Goal: Feedback & Contribution: Submit feedback/report problem

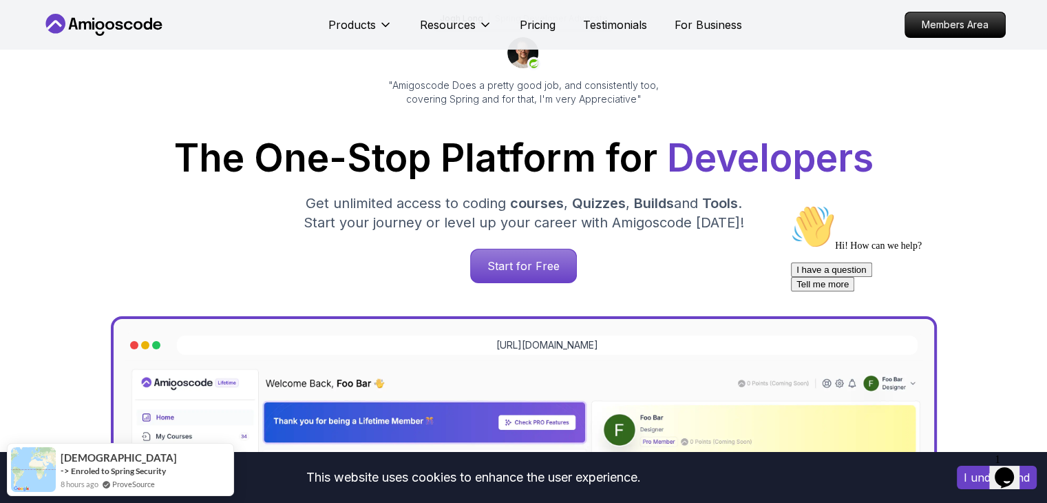
scroll to position [138, 0]
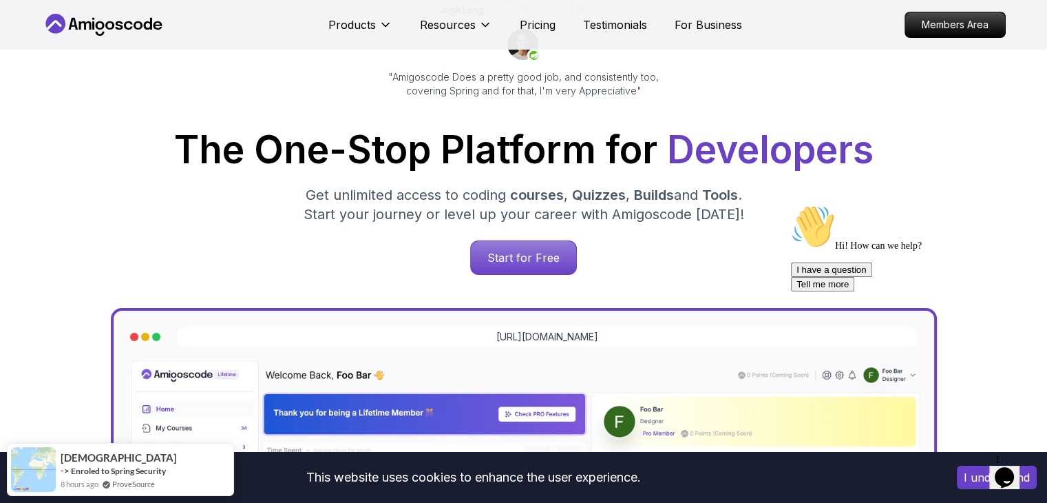
click at [1002, 473] on icon "Opens Chat This icon Opens the chat window." at bounding box center [1005, 477] width 22 height 22
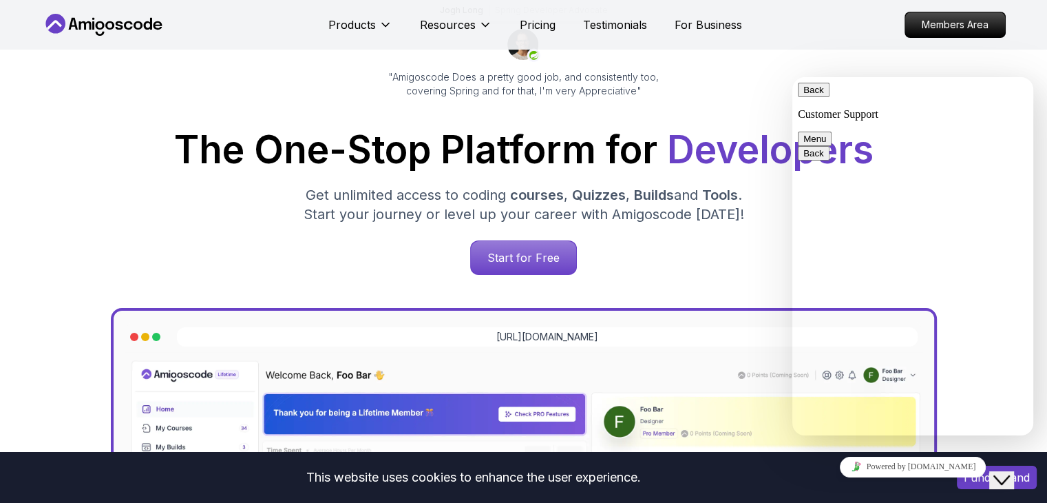
click at [793, 77] on textarea at bounding box center [793, 77] width 0 height 0
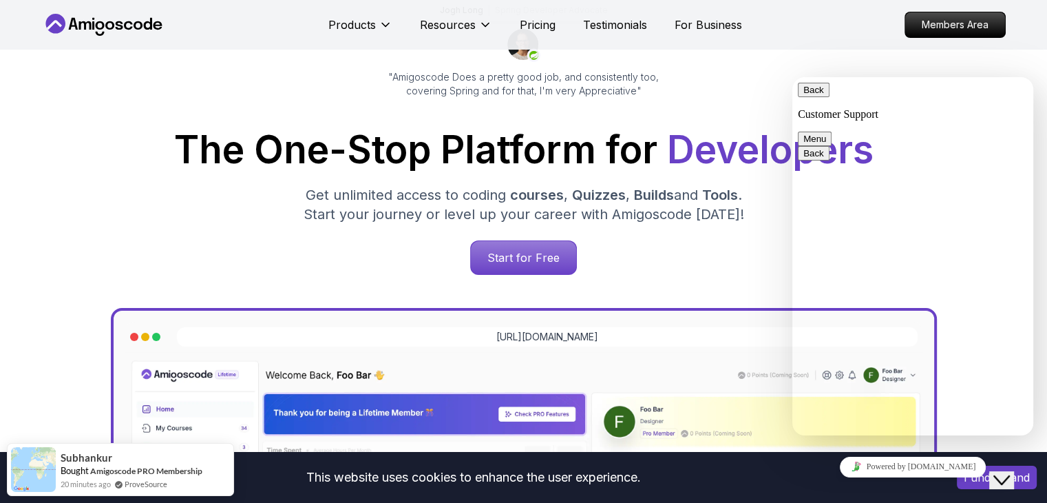
click at [793, 77] on textarea "Hi" at bounding box center [793, 77] width 0 height 0
type textarea "Hi Amigoscode, i am one of the fan of you."
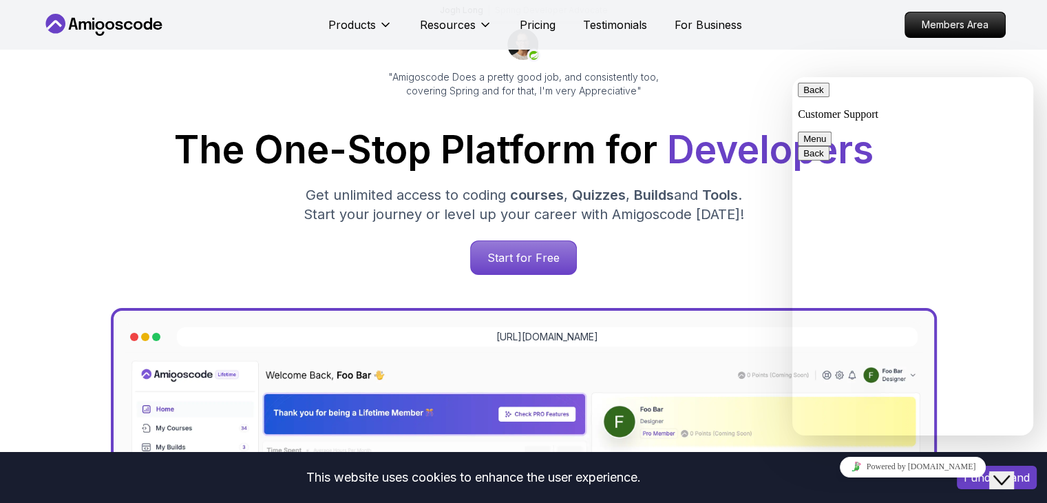
scroll to position [203, 0]
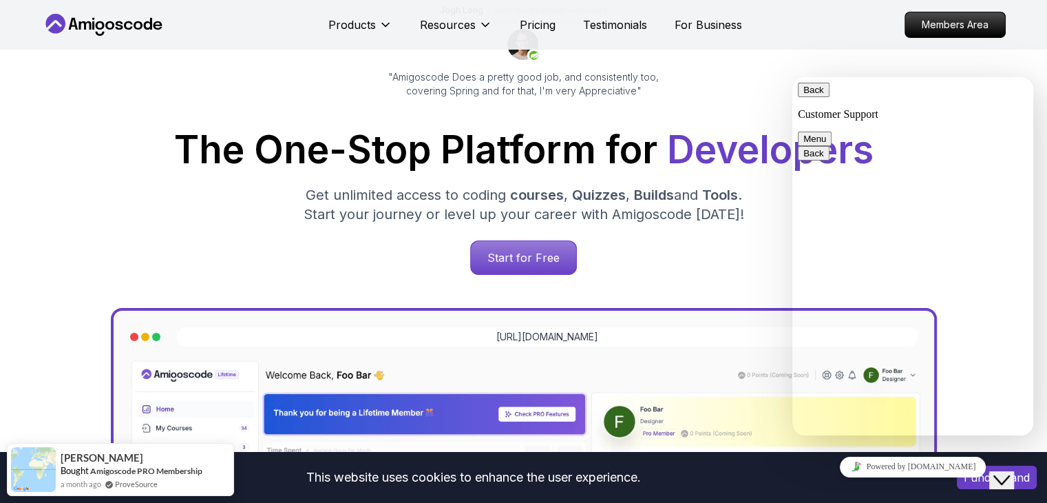
type textarea "i would like"
type input "TerrisGo"
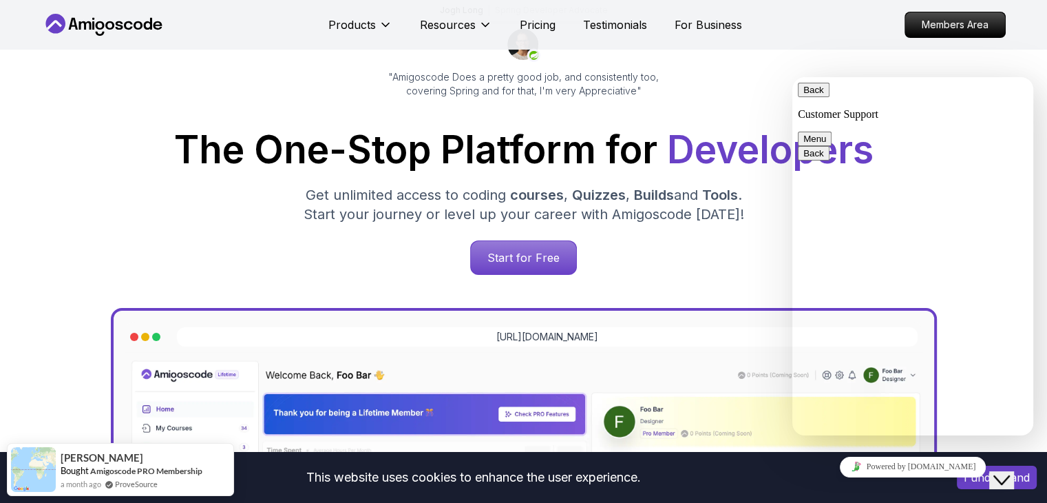
type input "[EMAIL_ADDRESS][DOMAIN_NAME]"
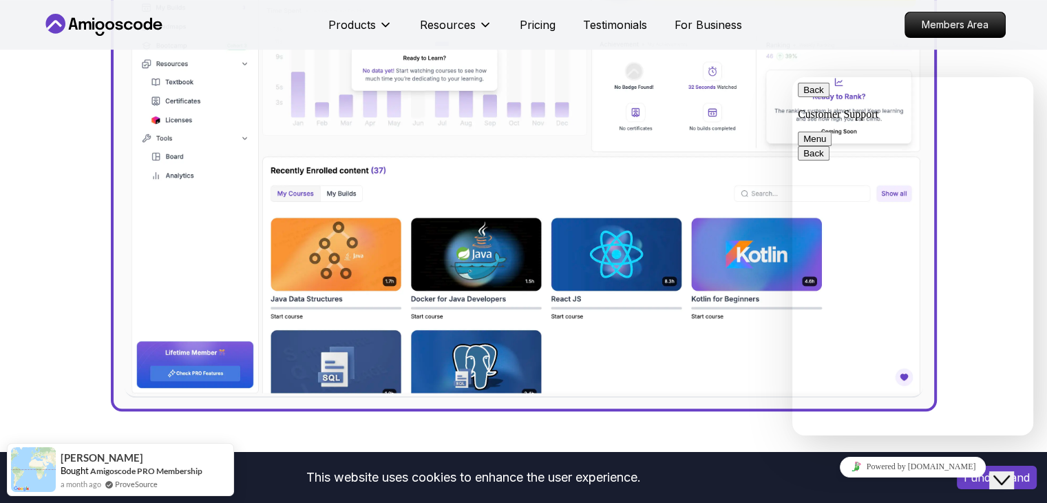
scroll to position [272, 0]
type input "60103825745"
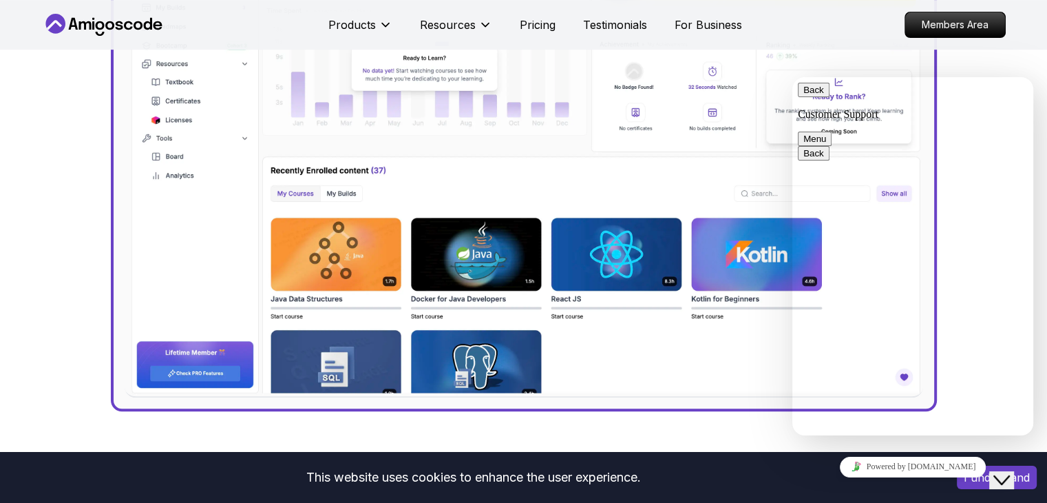
scroll to position [0, 59]
type input "Suggest a new IoT episode in Youtube tutorial"
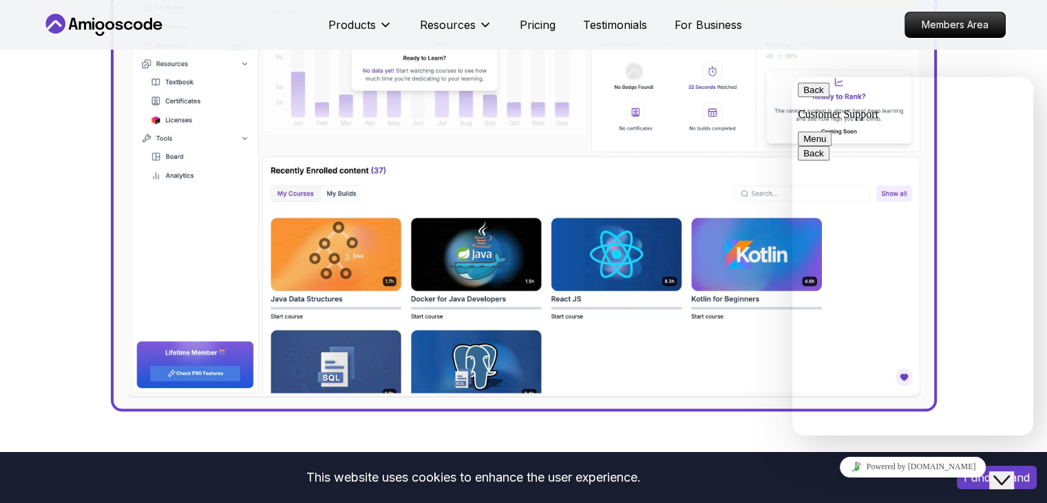
scroll to position [36, 0]
paste textarea "[URL][DOMAIN_NAME]"
type textarea "Hi Amigoscode, do you interested to my code as SmartCabinet System as a new eoi…"
click at [793, 77] on div "i would like Rate this chat Insert emoji Send" at bounding box center [793, 77] width 0 height 0
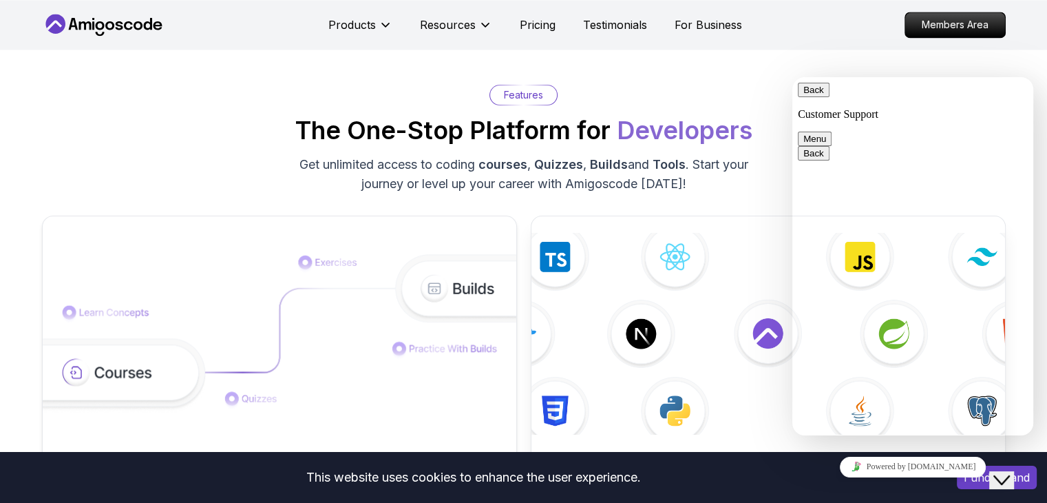
scroll to position [2161, 0]
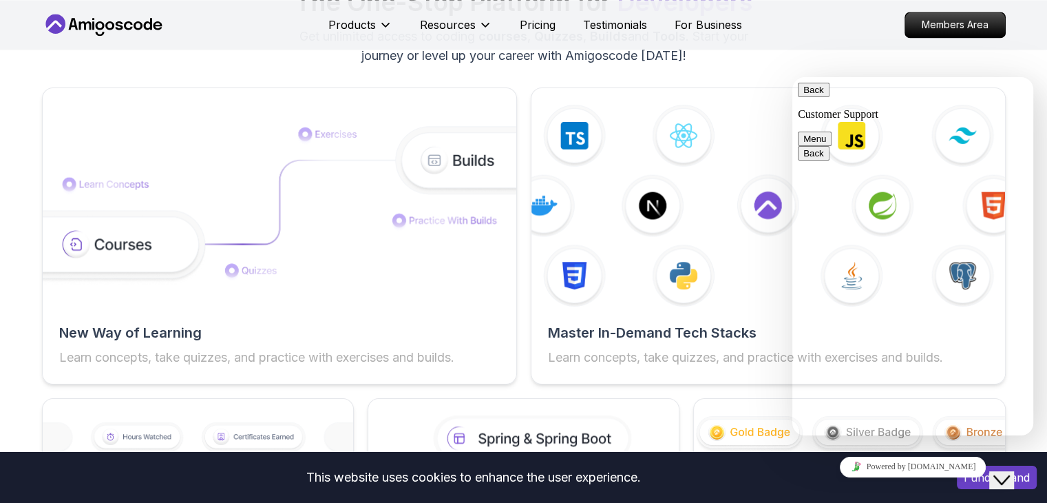
click at [832, 132] on button "Menu" at bounding box center [815, 139] width 34 height 14
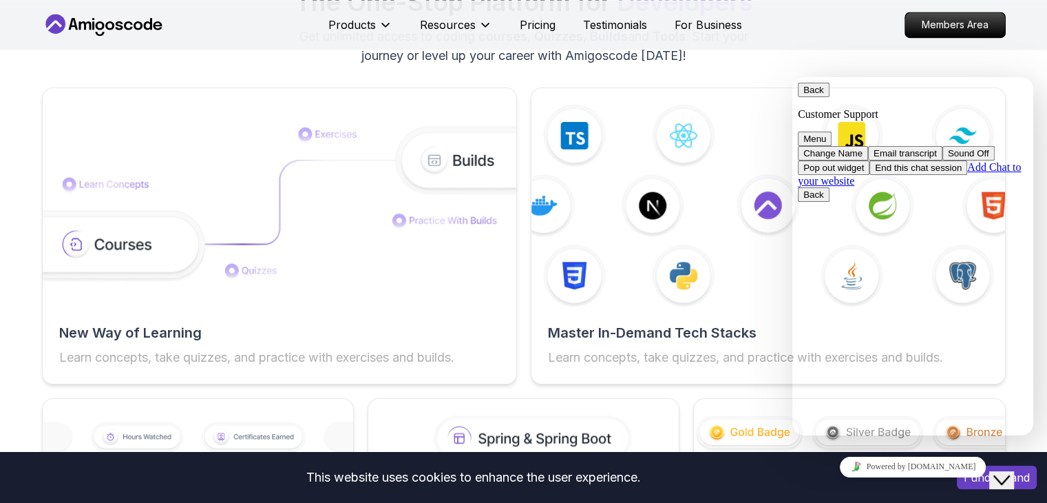
click at [802, 101] on div "Back Customer Support Menu Change Name Email transcript Sound Off Pop out widge…" at bounding box center [913, 135] width 230 height 105
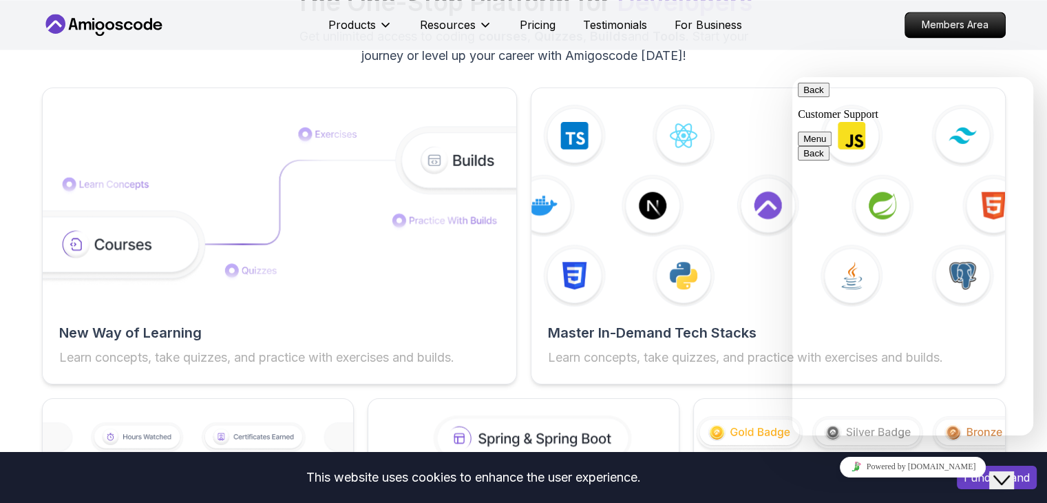
click at [817, 97] on button "Back" at bounding box center [814, 90] width 32 height 14
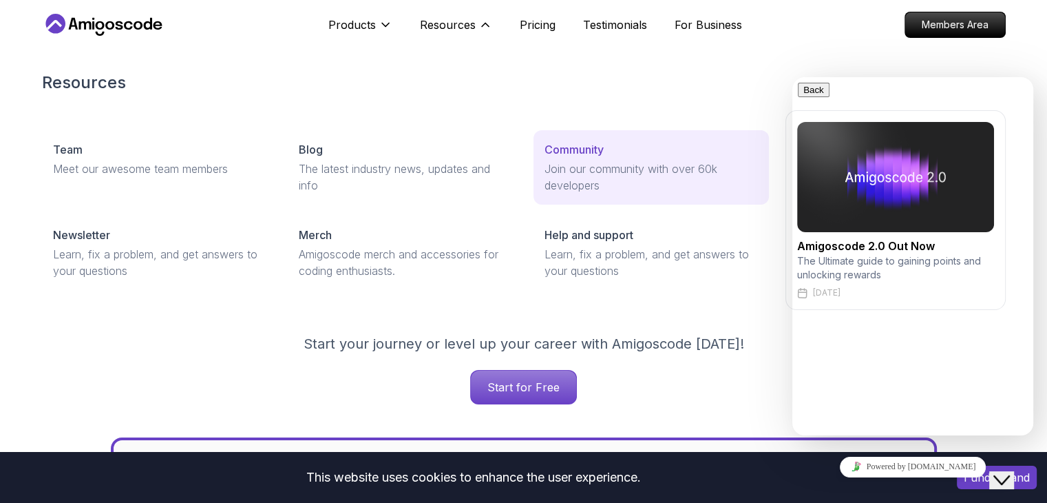
scroll to position [0, 0]
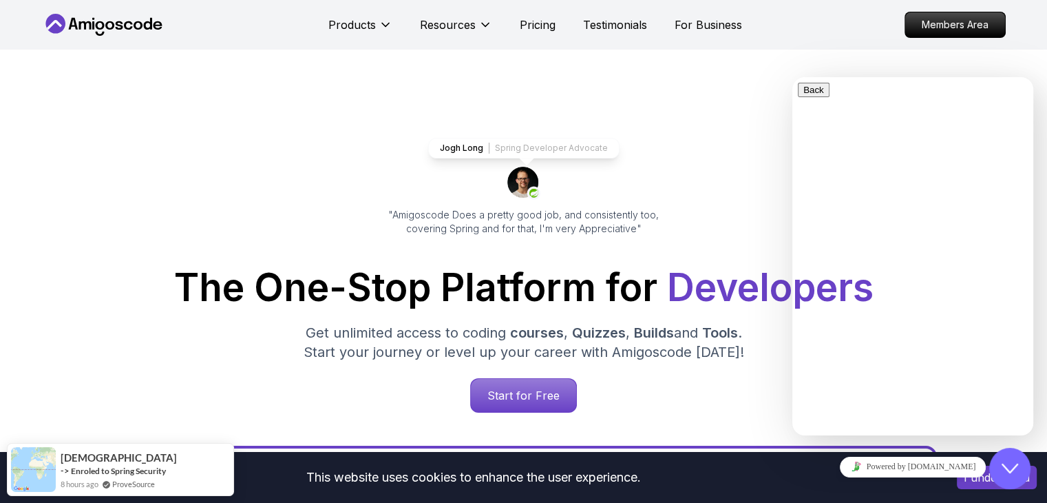
click at [793, 77] on textarea at bounding box center [793, 77] width 0 height 0
paste textarea "[URL][DOMAIN_NAME]"
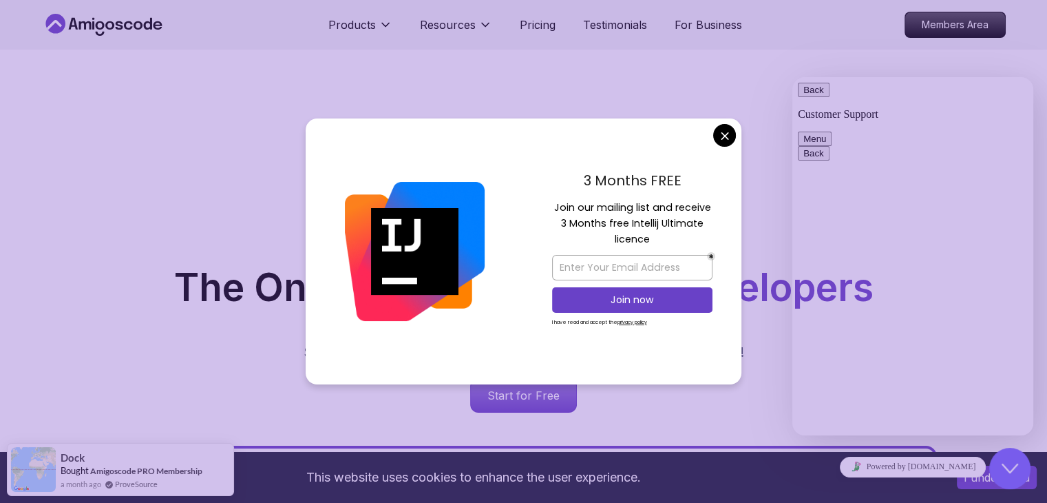
type textarea "https://github.com/TerrisGO/SmartCabinetSystem/tree/main here is my code for yo…"
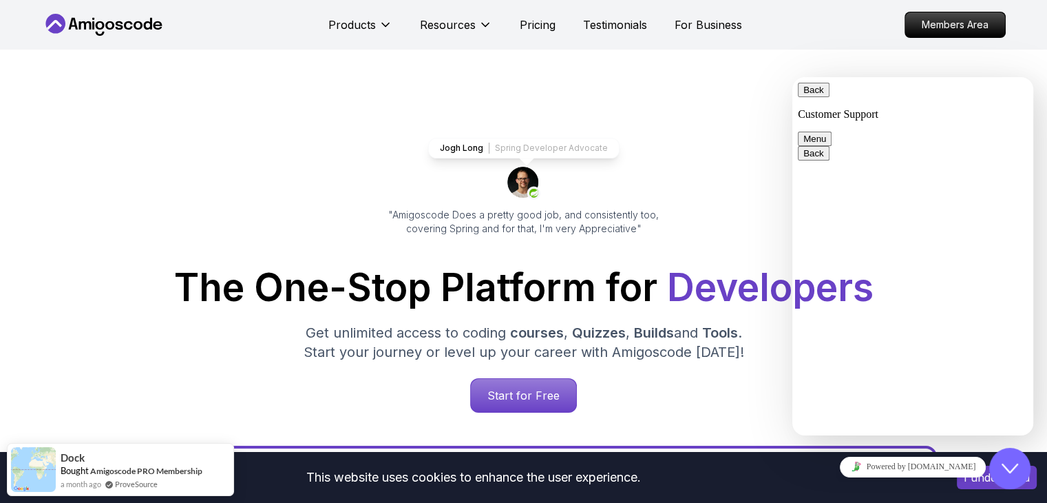
click at [814, 97] on button "Back" at bounding box center [814, 90] width 32 height 14
